Goal: Transaction & Acquisition: Subscribe to service/newsletter

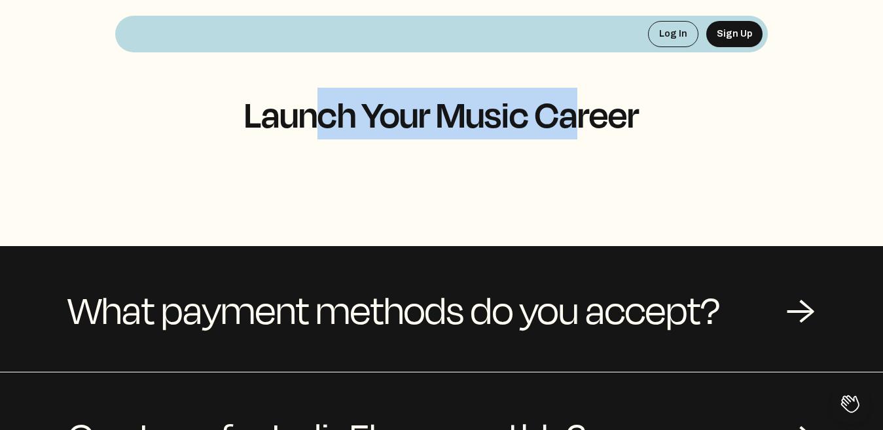
drag, startPoint x: 567, startPoint y: 120, endPoint x: 293, endPoint y: 94, distance: 275.7
click at [293, 94] on h1 "Launch Your Music Career" at bounding box center [441, 113] width 653 height 39
click at [369, 101] on h1 "Launch Your Music Career" at bounding box center [441, 113] width 653 height 39
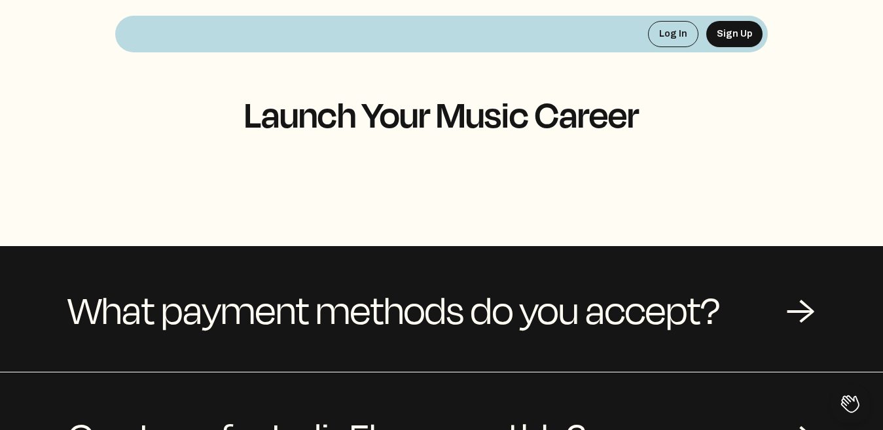
drag, startPoint x: 348, startPoint y: 28, endPoint x: 341, endPoint y: 59, distance: 32.2
click at [341, 54] on div "Log In Sign Up Launch Your Music Career" at bounding box center [441, 86] width 653 height 173
click at [720, 40] on button "Sign Up" at bounding box center [735, 34] width 56 height 26
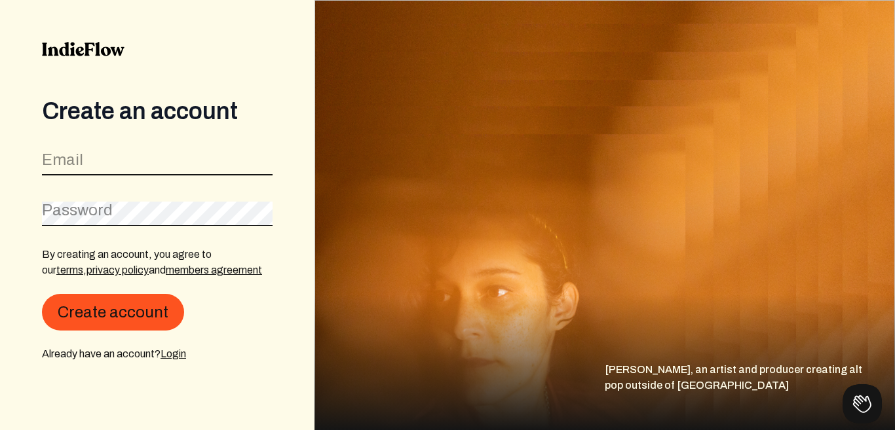
click at [108, 159] on input "email" at bounding box center [157, 163] width 231 height 25
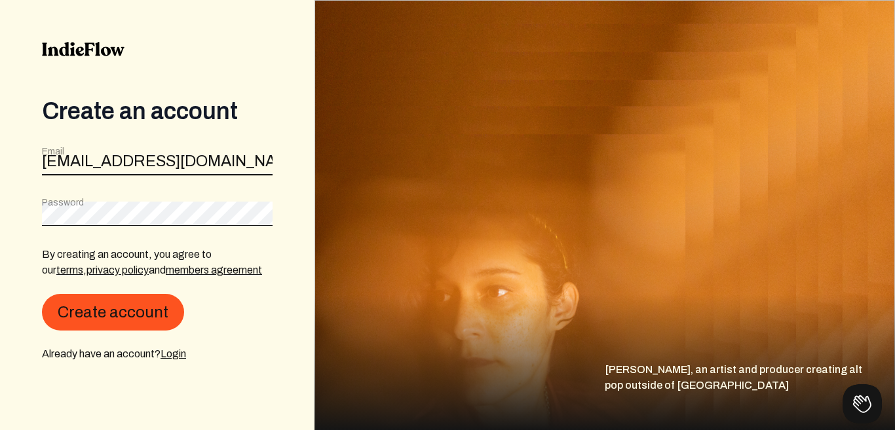
type input "[EMAIL_ADDRESS][DOMAIN_NAME]"
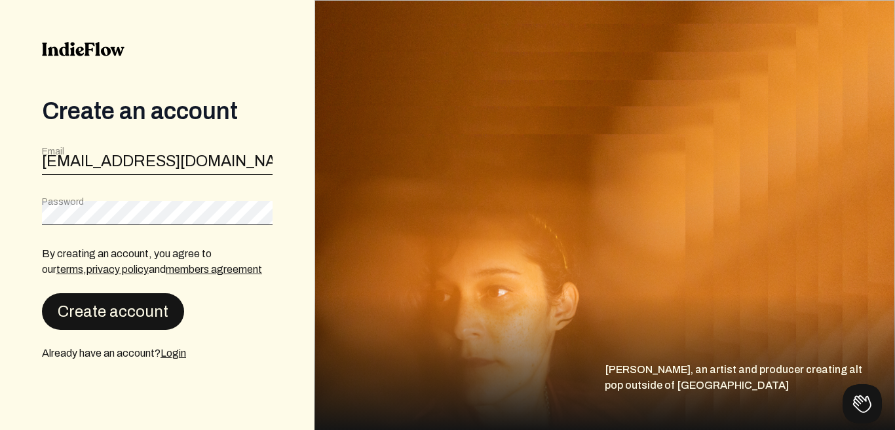
click at [143, 299] on button "Create account" at bounding box center [113, 311] width 142 height 37
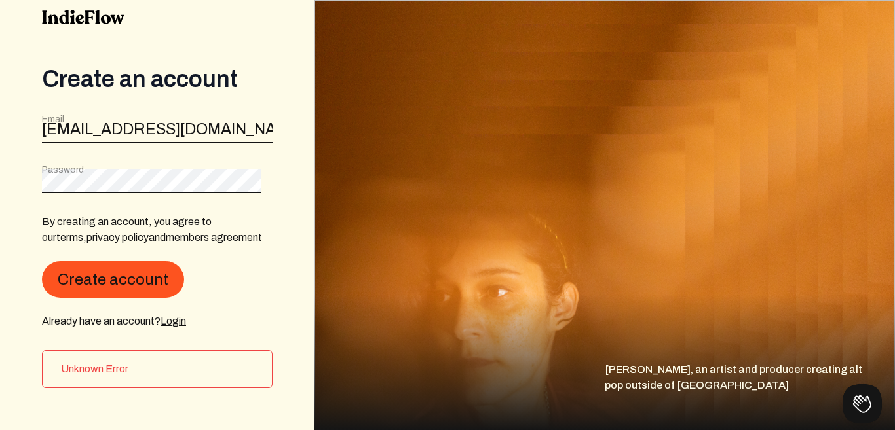
click at [557, 148] on img at bounding box center [604, 215] width 580 height 430
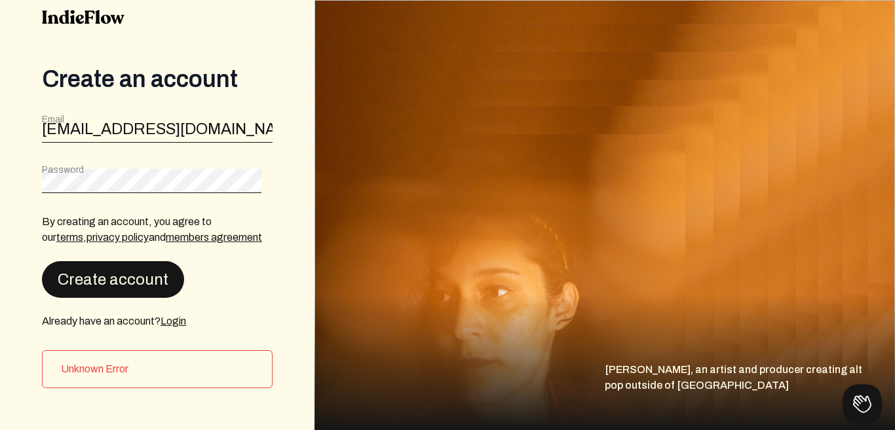
click at [139, 263] on button "Create account" at bounding box center [113, 279] width 142 height 37
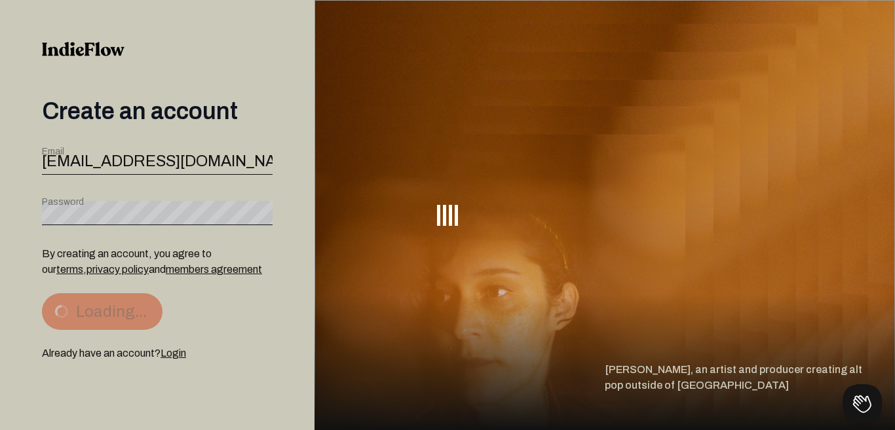
scroll to position [0, 0]
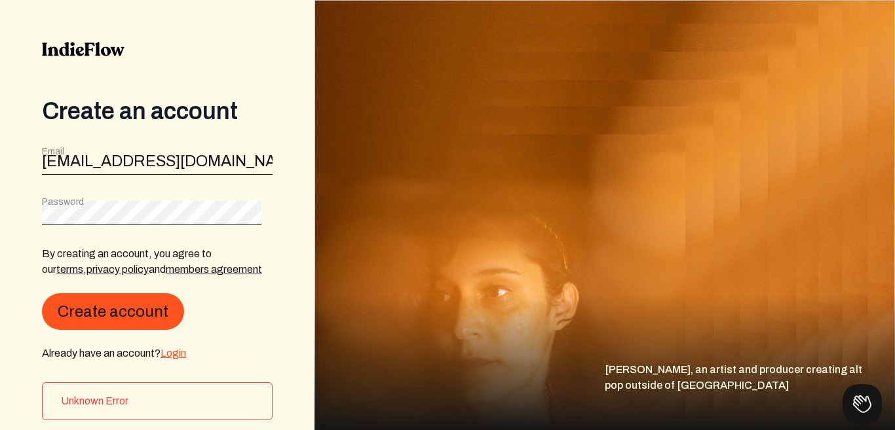
click at [178, 358] on link "Login" at bounding box center [173, 353] width 26 height 11
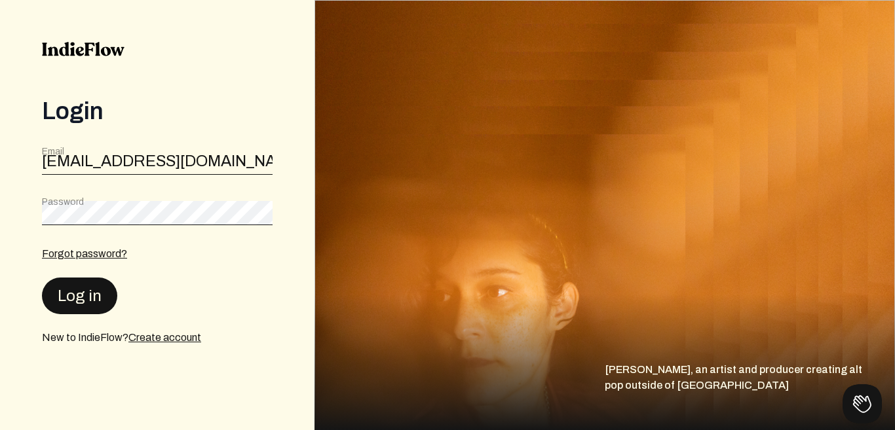
click at [95, 293] on button "Log in" at bounding box center [79, 296] width 75 height 37
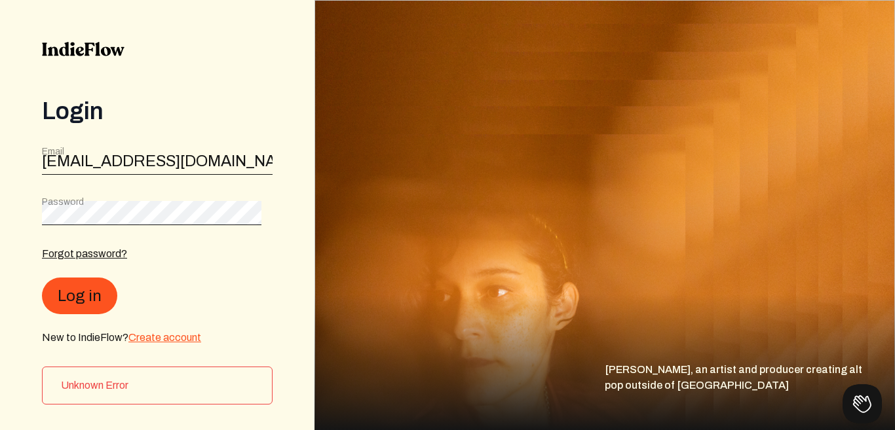
click at [155, 340] on link "Create account" at bounding box center [164, 337] width 73 height 11
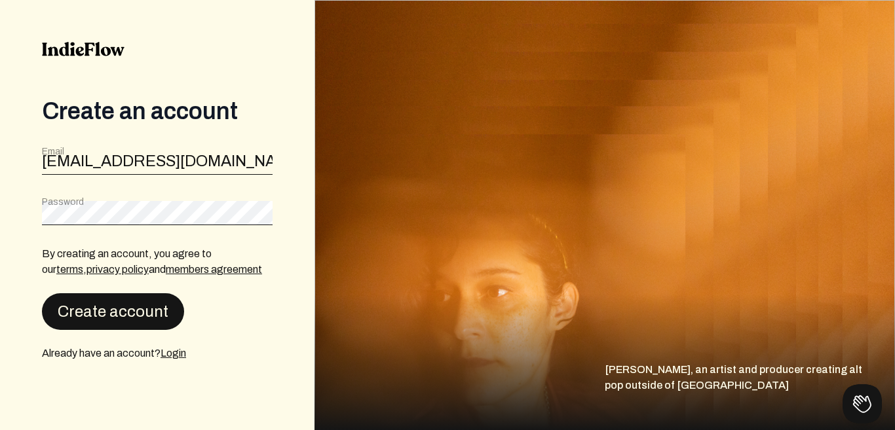
click at [151, 310] on button "Create account" at bounding box center [113, 311] width 142 height 37
